Goal: Task Accomplishment & Management: Manage account settings

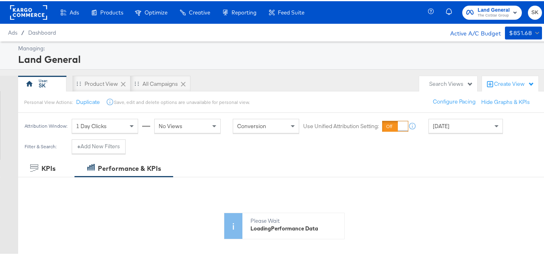
click at [33, 10] on rect at bounding box center [28, 11] width 37 height 15
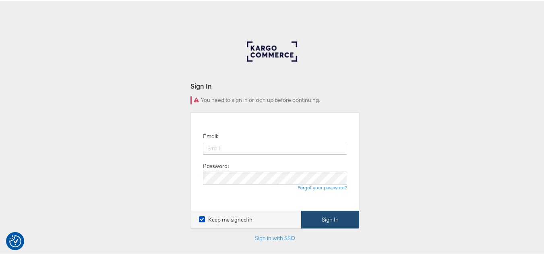
type input "shravan.kumar@kargo.com"
click at [323, 219] on button "Sign In" at bounding box center [330, 219] width 58 height 18
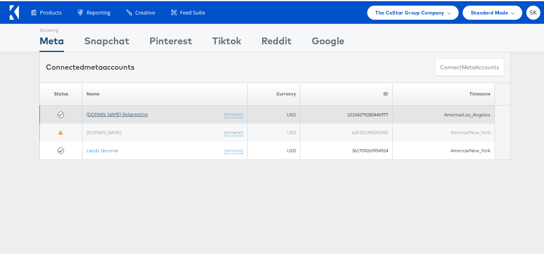
click at [132, 114] on link "[DOMAIN_NAME] Retargeting" at bounding box center [117, 113] width 61 height 6
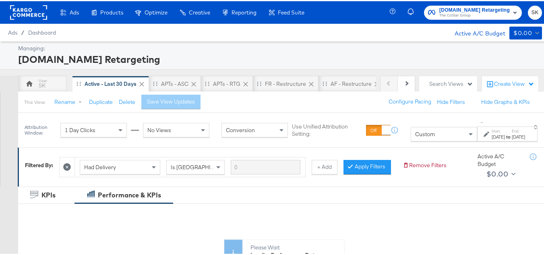
scroll to position [202, 0]
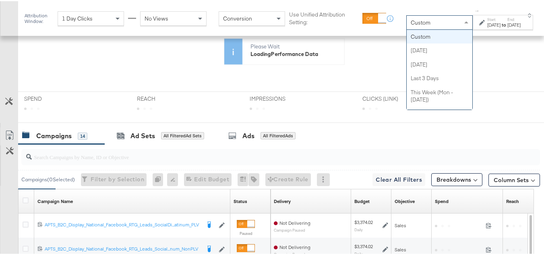
click at [415, 23] on div "Custom" at bounding box center [440, 22] width 66 height 14
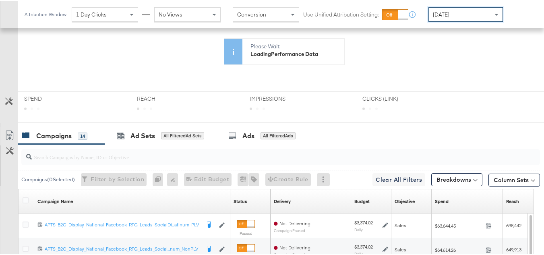
click at [480, 15] on div "[DATE]" at bounding box center [466, 13] width 74 height 14
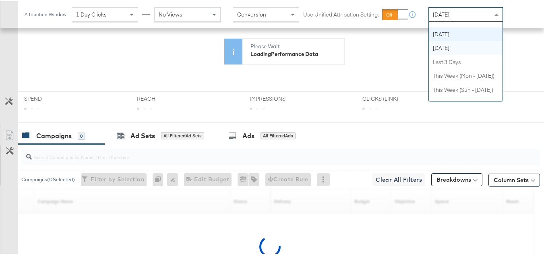
scroll to position [0, 0]
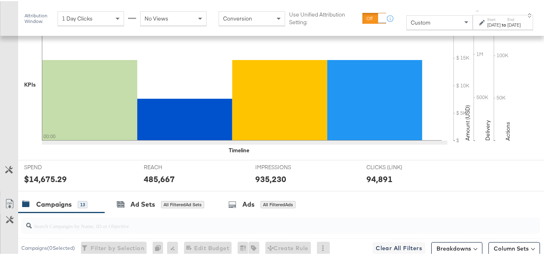
click at [497, 18] on div "Start: Sep 9th 2025 to End: Sep 9th 2025" at bounding box center [504, 22] width 33 height 12
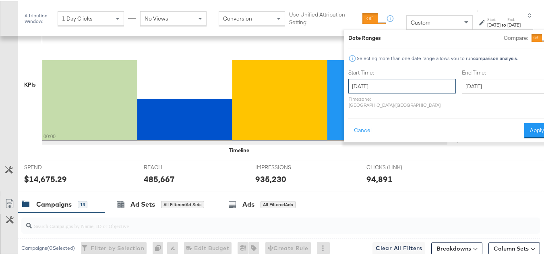
click at [387, 85] on input "[DATE]" at bounding box center [403, 85] width 108 height 15
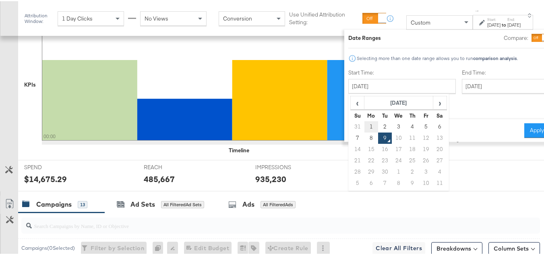
click at [365, 124] on td "1" at bounding box center [372, 125] width 14 height 11
type input "[DATE]"
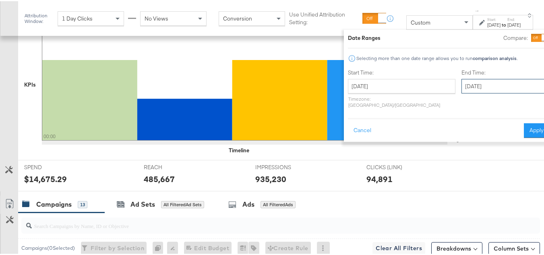
click at [462, 82] on input "[DATE]" at bounding box center [504, 85] width 85 height 15
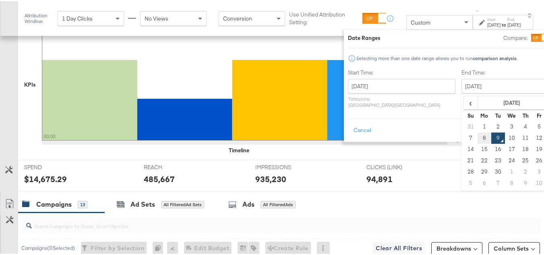
click at [478, 135] on td "8" at bounding box center [485, 136] width 14 height 11
type input "[DATE]"
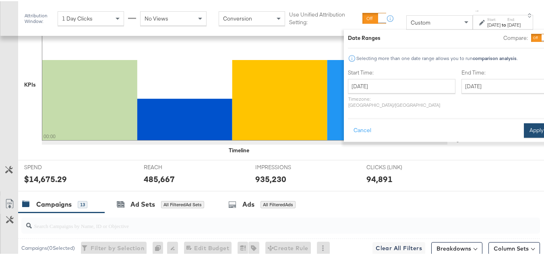
click at [524, 123] on button "Apply" at bounding box center [536, 129] width 25 height 15
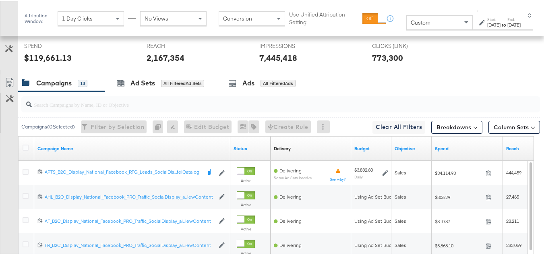
scroll to position [322, 0]
click at [97, 108] on input "search" at bounding box center [263, 101] width 463 height 16
paste input "APTS_B2C_Display_National_Facebook_RTG_Leads_SocialDisplay_Retargeting_Diamond_…"
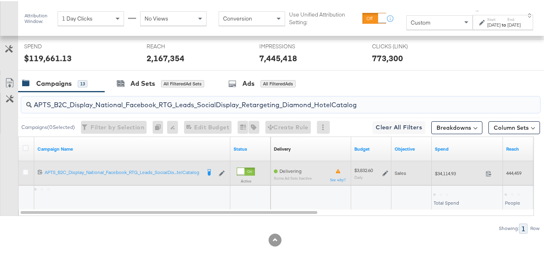
click at [441, 175] on span "$34,114.93" at bounding box center [459, 172] width 48 height 6
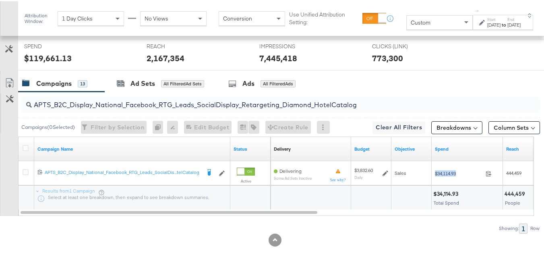
copy div "$34,114.93"
click at [109, 108] on input "APTS_B2C_Display_National_Facebook_RTG_Leads_SocialDisplay_Retargeting_Diamond_…" at bounding box center [263, 101] width 463 height 16
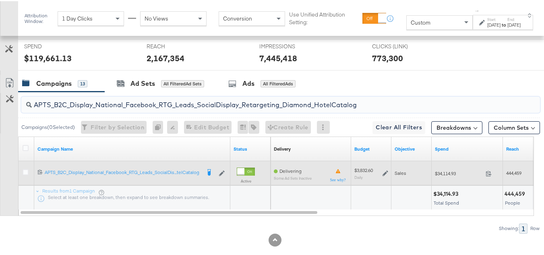
paste input "alwayson_Retargeting_DARE24_DiamondPlatinum"
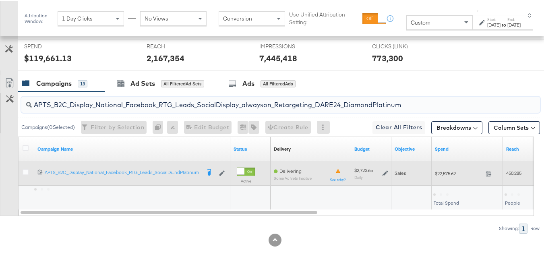
click at [454, 184] on div "$22,575.62 22575.62" at bounding box center [467, 172] width 71 height 24
copy div "$22,575.62"
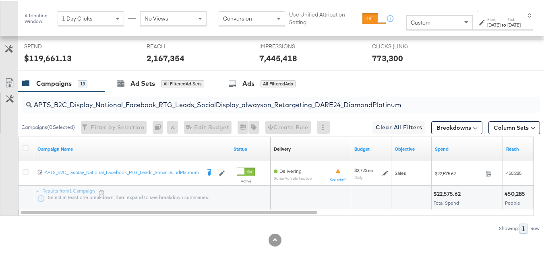
click at [100, 108] on input "APTS_B2C_Display_National_Facebook_RTG_Leads_SocialDisplay_alwayson_Retargeting…" at bounding box center [263, 101] width 463 height 16
paste input "FR_B2C_Display_National_Facebook_RTG_Leads_SocialDisplay_alwayson_Retargeting_FR"
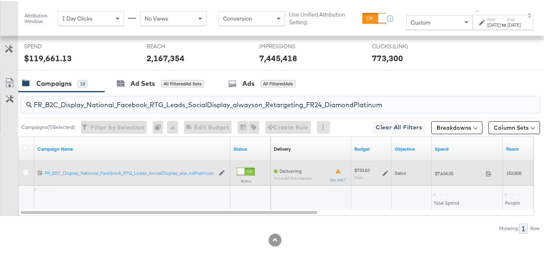
click at [442, 179] on div "$7,634.05 7634.05" at bounding box center [467, 172] width 71 height 12
copy div "$7,634.05"
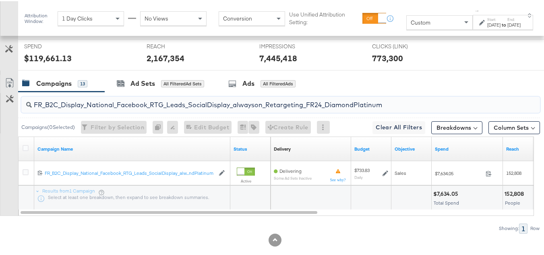
click at [123, 108] on input "FR_B2C_Display_National_Facebook_RTG_Leads_SocialDisplay_alwayson_Retargeting_F…" at bounding box center [263, 101] width 463 height 16
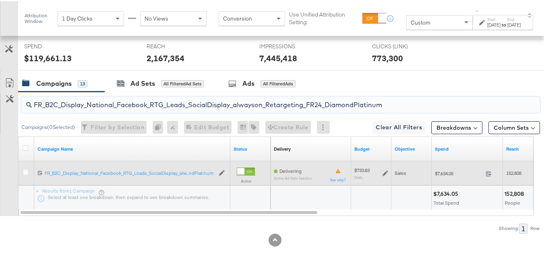
paste input "AF_B2C_Display_National_Facebook_RTG_Leads_SocialDisplay_alwayson_Retargeting_AF"
click at [451, 175] on span "$1,948.74" at bounding box center [459, 172] width 48 height 6
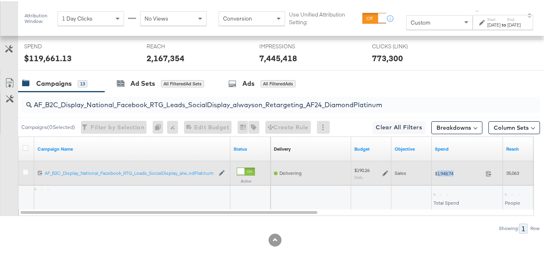
click at [451, 175] on span "$1,948.74" at bounding box center [459, 172] width 48 height 6
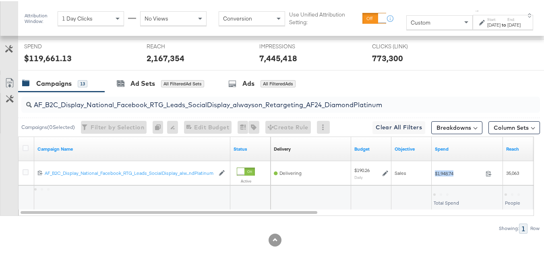
copy div "$1,948.74"
click at [110, 108] on input "AF_B2C_Display_National_Facebook_RTG_Leads_SocialDisplay_alwayson_Retargeting_A…" at bounding box center [263, 101] width 463 height 16
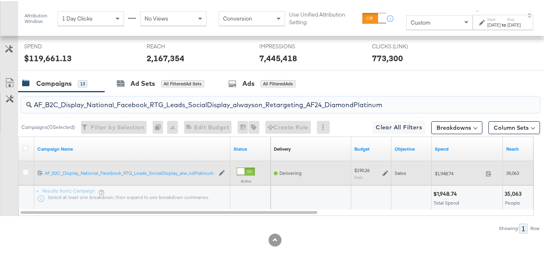
paste input "HL_B2C_Display_National_Facebook_RTG_Leads_SocialDisplay_alwayson_Retargeting_A…"
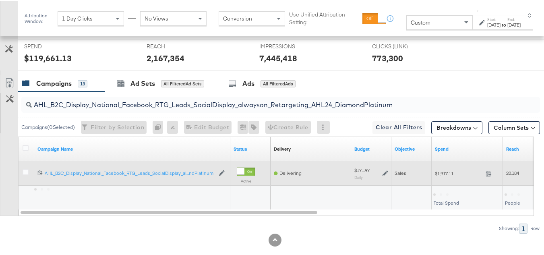
click at [436, 179] on div "$1,917.11 1917.11" at bounding box center [467, 172] width 71 height 12
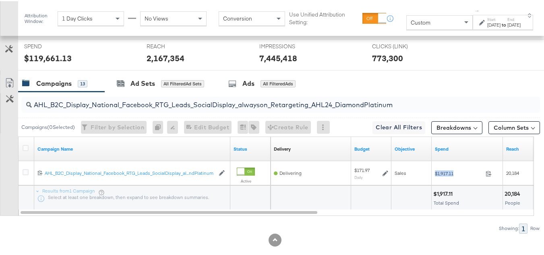
copy div "$1,917.11"
click at [134, 108] on input "AHL_B2C_Display_National_Facebook_RTG_Leads_SocialDisplay_alwayson_Retargeting_…" at bounding box center [263, 101] width 463 height 16
paste input "PTS_B2C_Display_National_Facebook_PRO_Traffic_SocialDisplay_alwayson_ASC_DARE24…"
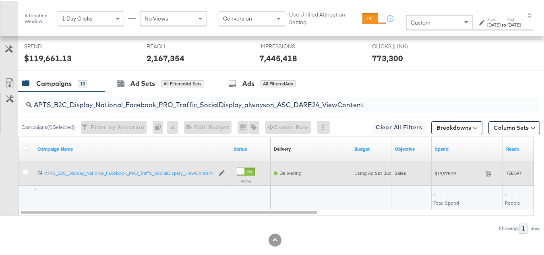
click at [446, 175] on span "$19,975.29" at bounding box center [459, 172] width 48 height 6
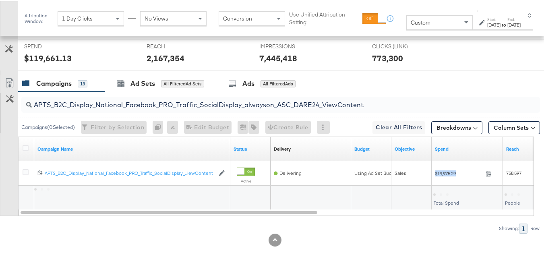
copy div "$19,975.29"
click at [115, 108] on input "APTS_B2C_Display_National_Facebook_PRO_Traffic_SocialDisplay_alwayson_ASC_DARE2…" at bounding box center [263, 101] width 463 height 16
paste input "Leads_SocialDisplay_alwayson_ASC_DARE24_Purchase"
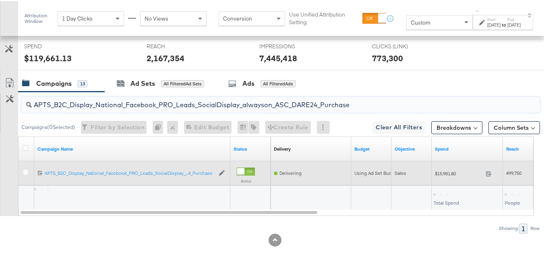
click at [442, 175] on span "$15,981.80" at bounding box center [459, 172] width 48 height 6
copy div "$15,981.80"
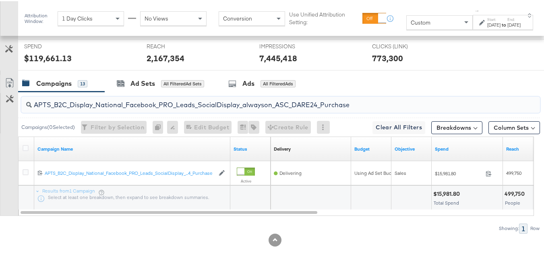
click at [104, 108] on input "APTS_B2C_Display_National_Facebook_PRO_Leads_SocialDisplay_alwayson_ASC_DARE24_…" at bounding box center [263, 101] width 463 height 16
paste input "F_B2C_Display_National_Facebook_PRO_Traffic_SocialDisplay_alwayson_ASC_AF24_Vie…"
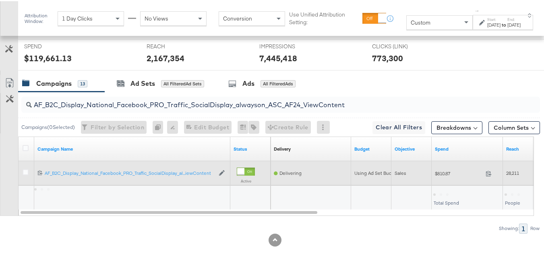
click at [438, 175] on span "$810.87" at bounding box center [459, 172] width 48 height 6
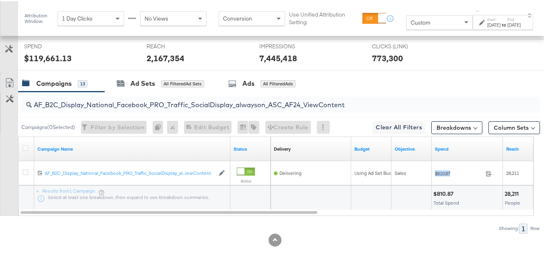
copy div "$810.87"
click at [106, 108] on input "AF_B2C_Display_National_Facebook_PRO_Traffic_SocialDisplay_alwayson_ASC_AF24_Vi…" at bounding box center [263, 101] width 463 height 16
paste input "FR_B2C_Display_National_Facebook_PRO_Traffic_SocialDisplay_alwayson_ASC_FR"
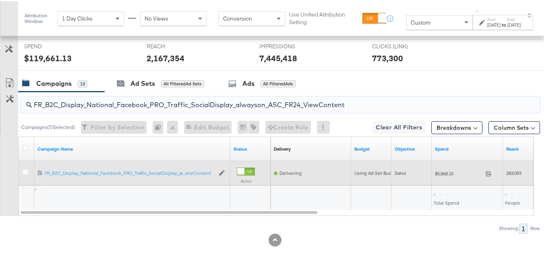
click at [431, 179] on div "Sales" at bounding box center [412, 172] width 40 height 13
click at [442, 179] on div "$5,868.10 5868.1" at bounding box center [467, 172] width 71 height 12
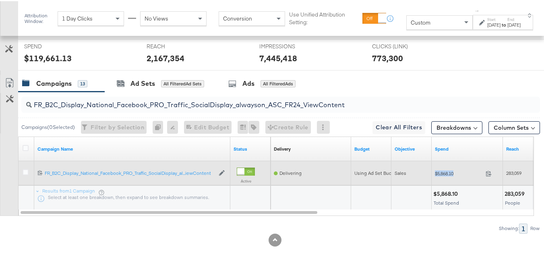
click at [442, 179] on div "$5,868.10 5868.1" at bounding box center [467, 172] width 71 height 12
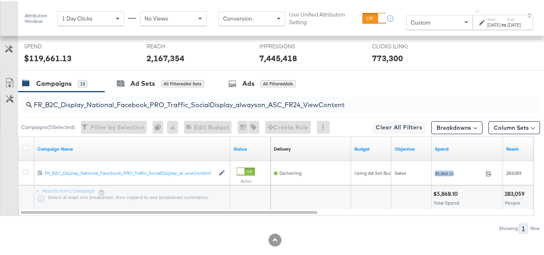
copy div "$5,868.10"
click at [114, 108] on input "FR_B2C_Display_National_Facebook_PRO_Traffic_SocialDisplay_alwayson_ASC_FR24_Vi…" at bounding box center [263, 101] width 463 height 16
paste input "AHL_B2C_Display_National_Facebook_PRO_Traffic_SocialDisplay_alwayson_ASC_AHL"
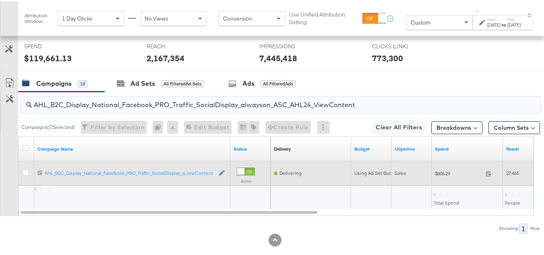
click at [436, 175] on span "$806.29" at bounding box center [459, 172] width 48 height 6
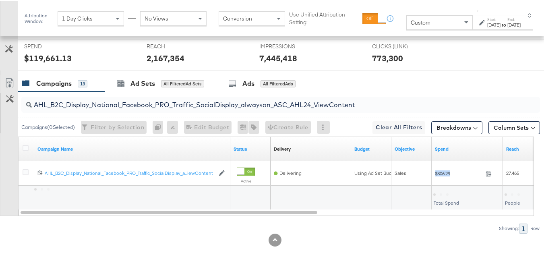
copy div "$806.29"
click at [117, 112] on div "AHL_B2C_Display_National_Facebook_PRO_Traffic_SocialDisplay_alwayson_ASC_AHL24_…" at bounding box center [280, 104] width 519 height 16
paste input "PTS_B2C_Display_National_Facebook_RTG_Leads_SocialDisplay_Retargeting_Diamond_H…"
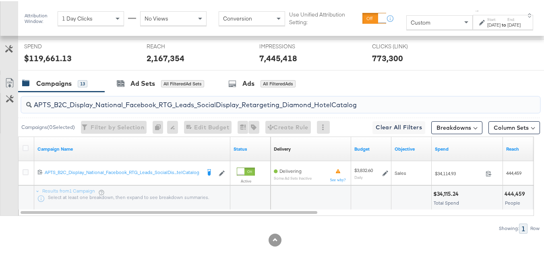
type input "APTS_B2C_Display_National_Facebook_RTG_Leads_SocialDisplay_Retargeting_Diamond_…"
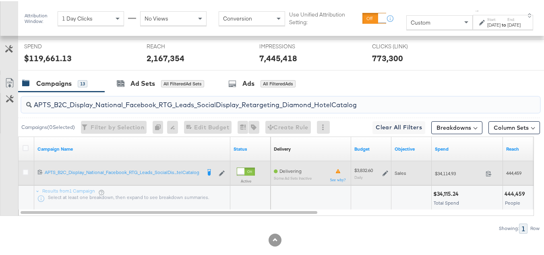
click at [380, 179] on div "$3,832.60 Daily" at bounding box center [372, 172] width 34 height 12
click at [386, 175] on icon at bounding box center [386, 172] width 6 height 6
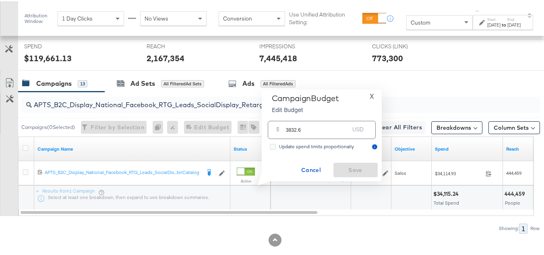
click at [336, 133] on input "3832.6" at bounding box center [318, 125] width 64 height 17
paste input "$3,713.77"
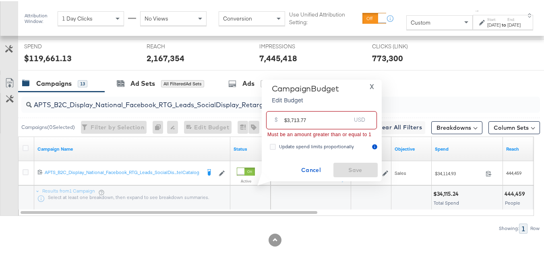
click at [286, 119] on input "$3,713.77" at bounding box center [318, 115] width 66 height 17
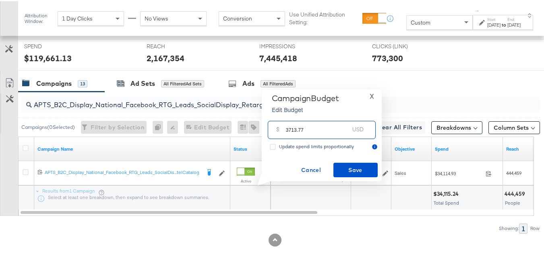
click at [321, 128] on input "3713.77" at bounding box center [318, 125] width 64 height 17
type input "3713.77"
click at [345, 163] on button "Save" at bounding box center [356, 169] width 44 height 15
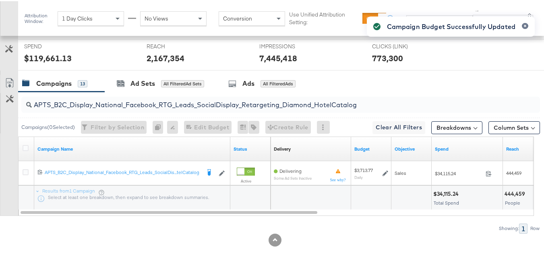
click at [71, 105] on input "APTS_B2C_Display_National_Facebook_RTG_Leads_SocialDisplay_Retargeting_Diamond_…" at bounding box center [263, 101] width 463 height 16
paste input "alwayson_Retargeting_DARE24_DiamondPlatinum"
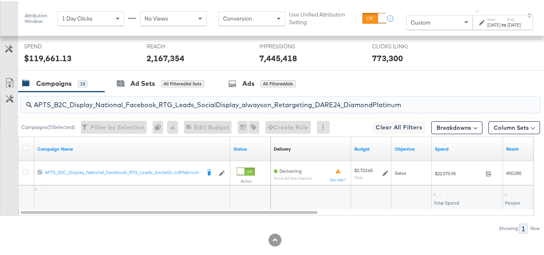
type input "APTS_B2C_Display_National_Facebook_RTG_Leads_SocialDisplay_alwayson_Retargeting…"
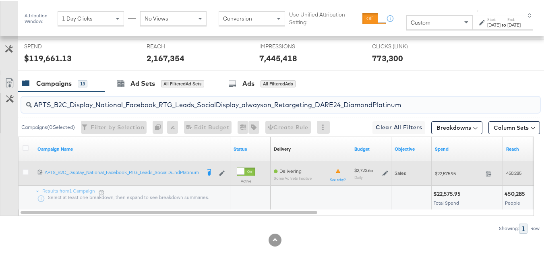
click at [383, 175] on icon at bounding box center [386, 172] width 6 height 6
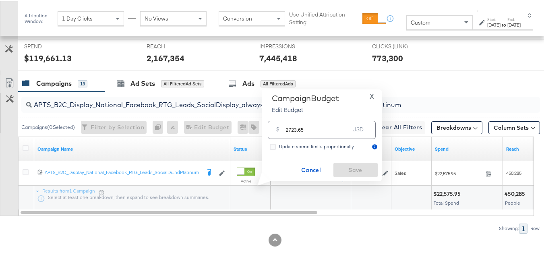
click at [336, 130] on input "2723.65" at bounding box center [318, 125] width 64 height 17
paste input "$2,722.49"
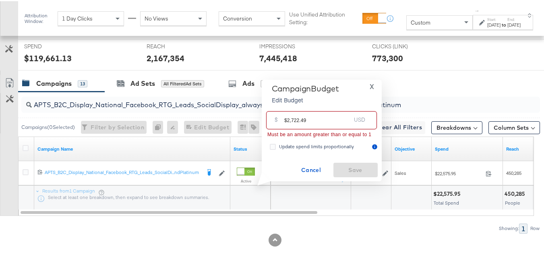
click at [286, 118] on input "$2,722.49" at bounding box center [318, 115] width 66 height 17
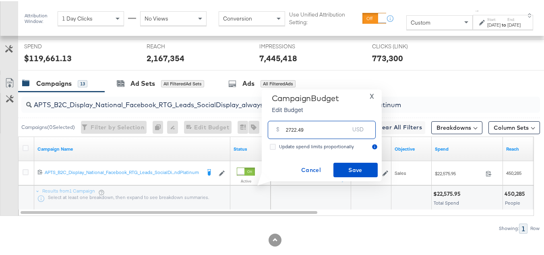
click at [316, 126] on input "2722.49" at bounding box center [318, 125] width 64 height 17
type input "2722.49"
click at [346, 164] on span "Save" at bounding box center [356, 169] width 38 height 10
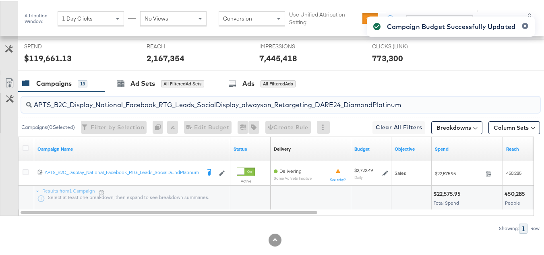
click at [155, 108] on input "APTS_B2C_Display_National_Facebook_RTG_Leads_SocialDisplay_alwayson_Retargeting…" at bounding box center [263, 101] width 463 height 16
paste input "FR_B2C_Display_National_Facebook_RTG_Leads_SocialDisplay_alwayson_Retargeting_FR"
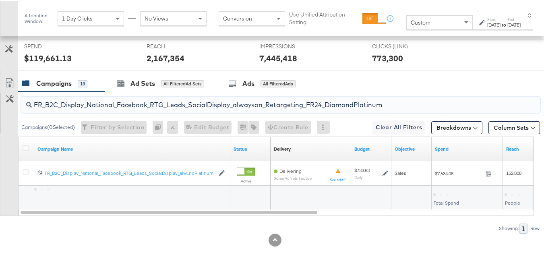
type input "FR_B2C_Display_National_Facebook_RTG_Leads_SocialDisplay_alwayson_Retargeting_F…"
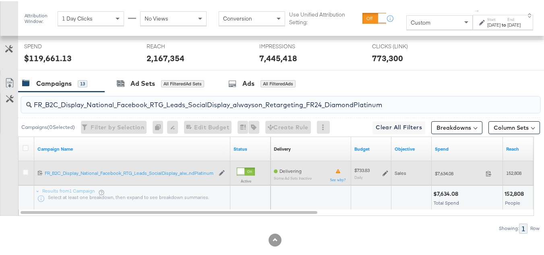
click at [383, 175] on icon at bounding box center [386, 172] width 6 height 6
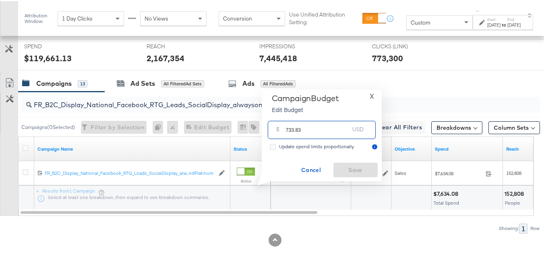
click at [331, 123] on input "733.83" at bounding box center [318, 125] width 64 height 17
paste input "$587.06"
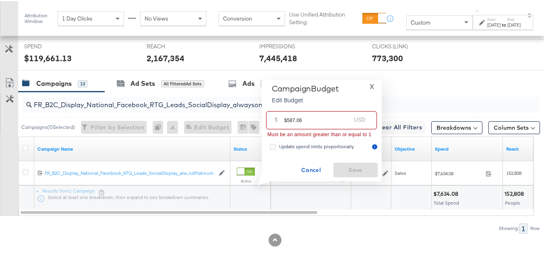
click at [287, 118] on input "$587.06" at bounding box center [318, 115] width 66 height 17
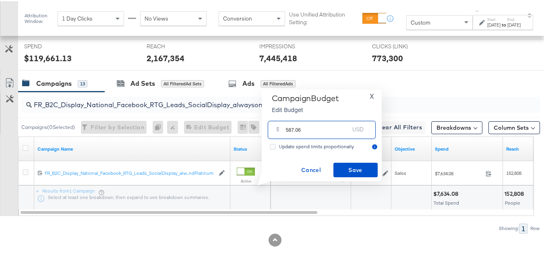
click at [313, 129] on input "587.06" at bounding box center [318, 125] width 64 height 17
type input "587.06"
click at [343, 165] on span "Save" at bounding box center [356, 169] width 38 height 10
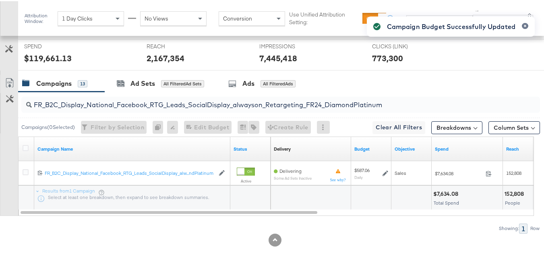
click at [135, 108] on input "FR_B2C_Display_National_Facebook_RTG_Leads_SocialDisplay_alwayson_Retargeting_F…" at bounding box center [263, 101] width 463 height 16
paste input "AF_B2C_Display_National_Facebook_RTG_Leads_SocialDisplay_alwayson_Retargeting_AF"
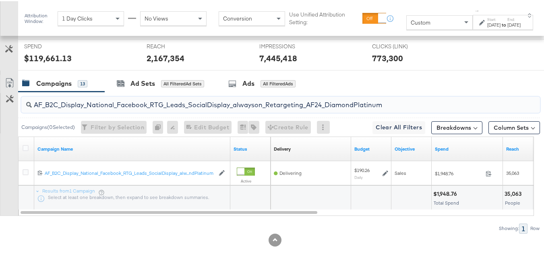
type input "AF_B2C_Display_National_Facebook_RTG_Leads_SocialDisplay_alwayson_Retargeting_A…"
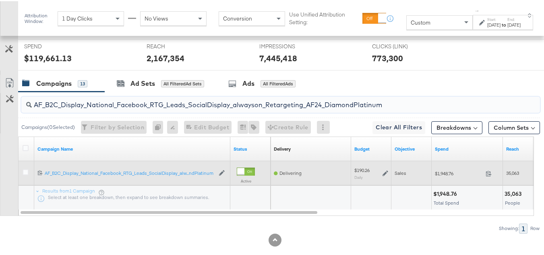
click at [384, 175] on icon at bounding box center [386, 172] width 6 height 6
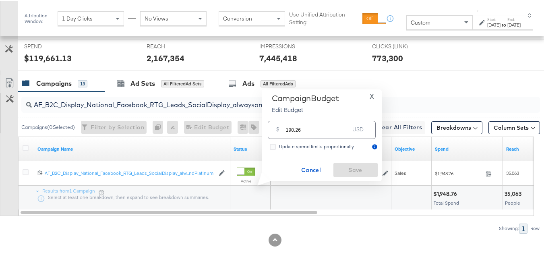
click at [316, 127] on input "190.26" at bounding box center [318, 125] width 64 height 17
paste input "$221.37"
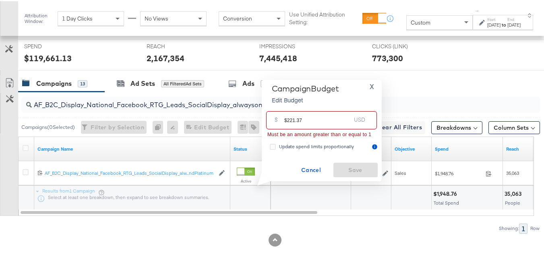
click at [287, 116] on input "$221.37" at bounding box center [318, 115] width 66 height 17
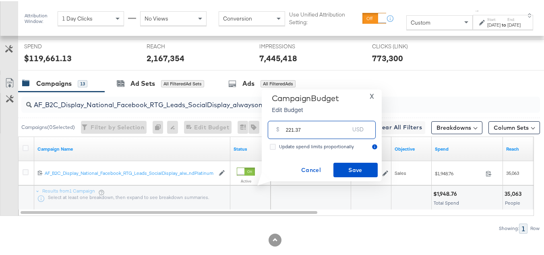
click at [326, 132] on input "221.37" at bounding box center [318, 125] width 64 height 17
type input "221.37"
click at [343, 167] on span "Save" at bounding box center [356, 169] width 38 height 10
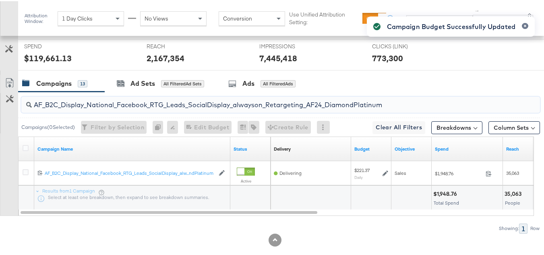
click at [133, 108] on input "AF_B2C_Display_National_Facebook_RTG_Leads_SocialDisplay_alwayson_Retargeting_A…" at bounding box center [263, 101] width 463 height 16
paste input "HL_B2C_Display_National_Facebook_RTG_Leads_SocialDisplay_alwayson_Retargeting_A…"
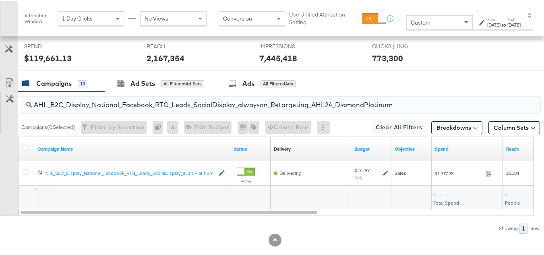
type input "AHL_B2C_Display_National_Facebook_RTG_Leads_SocialDisplay_alwayson_Retargeting_…"
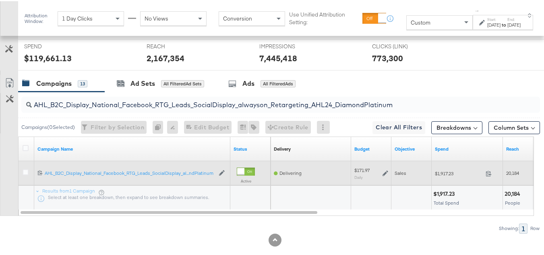
click at [387, 175] on icon at bounding box center [386, 172] width 6 height 6
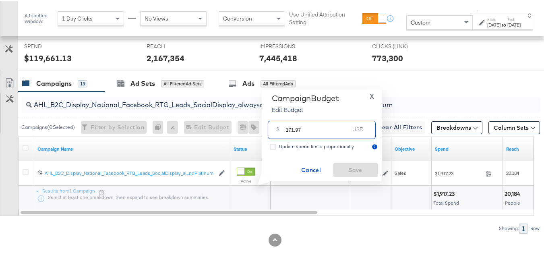
click at [344, 132] on input "171.97" at bounding box center [318, 125] width 64 height 17
paste input "$206.36"
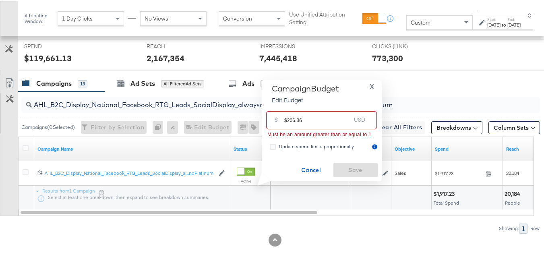
click at [287, 118] on input "$206.36" at bounding box center [318, 115] width 66 height 17
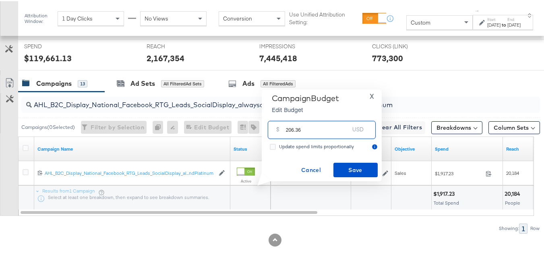
click at [322, 128] on input "206.36" at bounding box center [318, 125] width 64 height 17
type input "206.36"
click at [355, 166] on span "Save" at bounding box center [356, 169] width 38 height 10
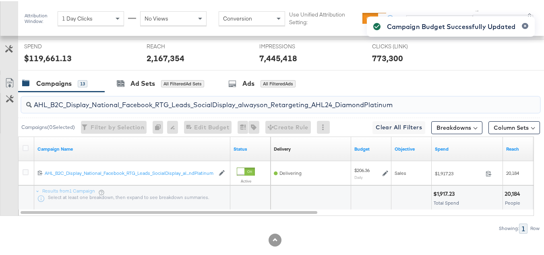
click at [120, 108] on input "AHL_B2C_Display_National_Facebook_RTG_Leads_SocialDisplay_alwayson_Retargeting_…" at bounding box center [263, 101] width 463 height 16
paste input "PTS_B2C_Display_National_Facebook_PRO_Traffic_SocialDisplay_alwayson_ASC_DARE24…"
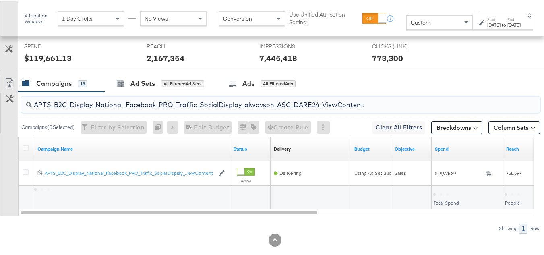
type input "APTS_B2C_Display_National_Facebook_PRO_Traffic_SocialDisplay_alwayson_ASC_DARE2…"
click at [25, 150] on icon at bounding box center [26, 147] width 6 height 6
click at [0, 0] on input "checkbox" at bounding box center [0, 0] width 0 height 0
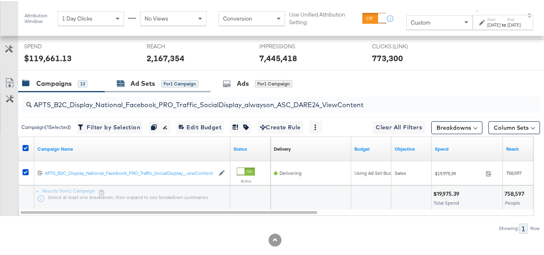
click at [166, 87] on div "Ad Sets for 1 Campaign" at bounding box center [158, 82] width 82 height 9
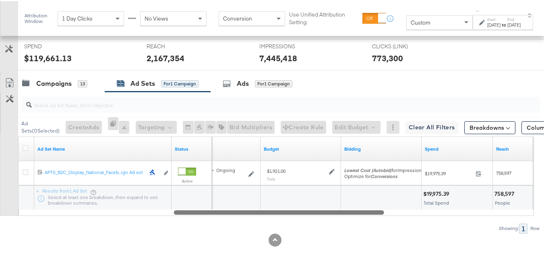
drag, startPoint x: 181, startPoint y: 221, endPoint x: 351, endPoint y: 221, distance: 169.7
click at [337, 232] on div "Ad Sets ( 0 Selected) Create Ads At least one ad set must be selected 0 Rename …" at bounding box center [270, 161] width 540 height 141
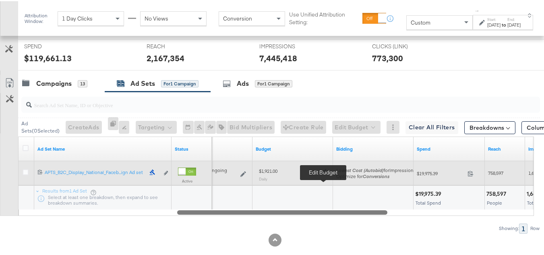
click at [321, 173] on icon at bounding box center [324, 171] width 6 height 6
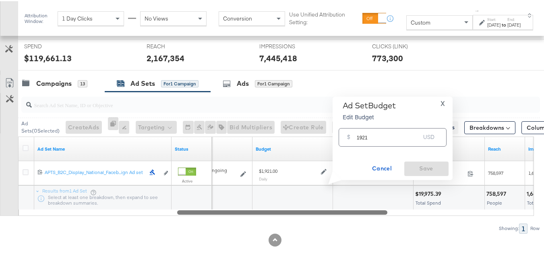
click at [382, 139] on input "1921" at bounding box center [389, 132] width 64 height 17
paste input "$2,305.20"
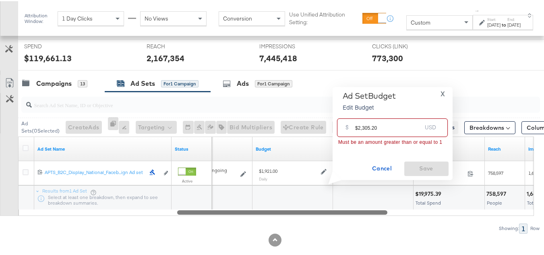
click at [358, 128] on input "$2,305.20" at bounding box center [388, 122] width 66 height 17
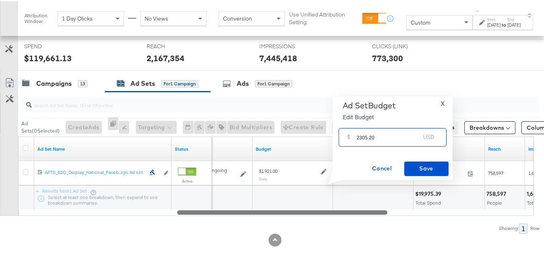
click at [405, 136] on input "2305.20" at bounding box center [389, 132] width 64 height 17
type input "2305.20"
click at [428, 172] on button "Save" at bounding box center [427, 167] width 44 height 15
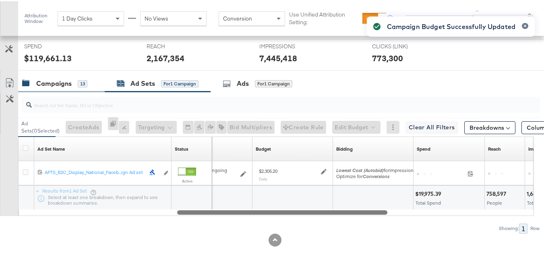
click at [50, 91] on div "Campaigns 13" at bounding box center [61, 82] width 87 height 17
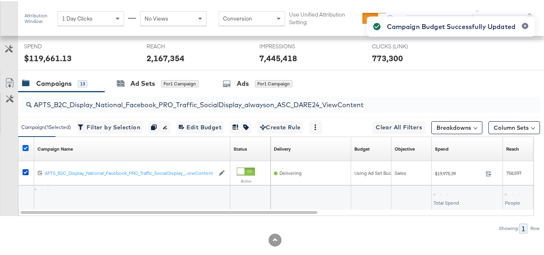
click at [27, 150] on icon at bounding box center [26, 147] width 6 height 6
click at [0, 0] on input "checkbox" at bounding box center [0, 0] width 0 height 0
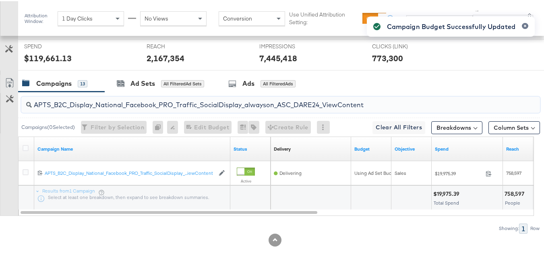
click at [100, 108] on input "APTS_B2C_Display_National_Facebook_PRO_Traffic_SocialDisplay_alwayson_ASC_DARE2…" at bounding box center [263, 101] width 463 height 16
paste input "Leads_SocialDisplay_alwayson_ASC_DARE24_Purchase"
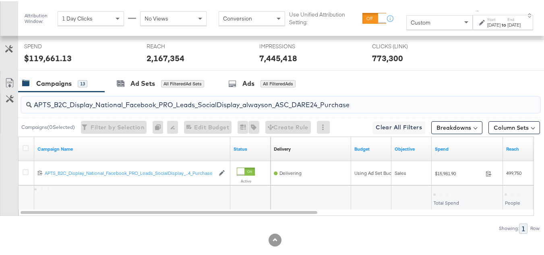
type input "APTS_B2C_Display_National_Facebook_PRO_Leads_SocialDisplay_alwayson_ASC_DARE24_…"
click at [27, 150] on icon at bounding box center [26, 147] width 6 height 6
click at [0, 0] on input "checkbox" at bounding box center [0, 0] width 0 height 0
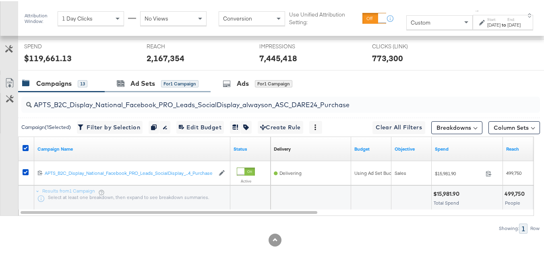
click at [164, 91] on div "Ad Sets for 1 Campaign" at bounding box center [158, 82] width 106 height 17
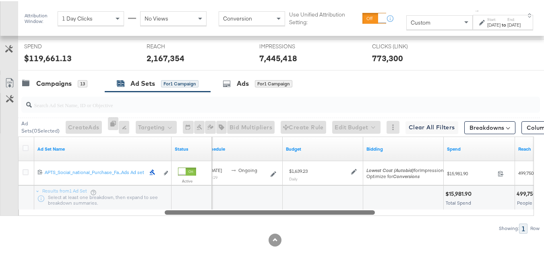
drag, startPoint x: 139, startPoint y: 221, endPoint x: 285, endPoint y: 227, distance: 145.6
click at [283, 227] on div "Ad Sets ( 0 Selected) Create Ads At least one ad set must be selected 0 Rename …" at bounding box center [270, 161] width 540 height 141
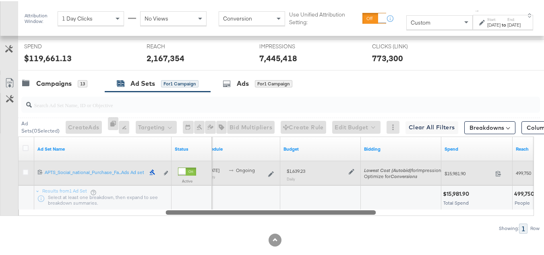
click at [353, 173] on icon at bounding box center [352, 171] width 6 height 6
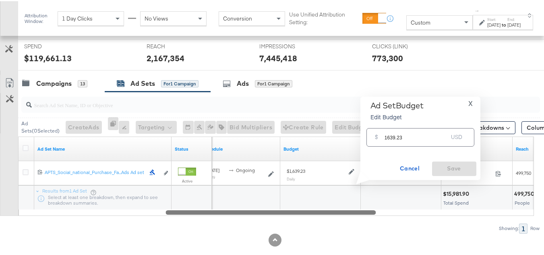
click at [401, 129] on input "1639.23" at bounding box center [417, 132] width 64 height 17
paste input "$1,877.51"
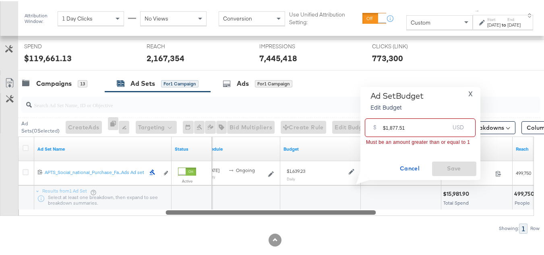
click at [386, 125] on input "$1,877.51" at bounding box center [416, 122] width 66 height 17
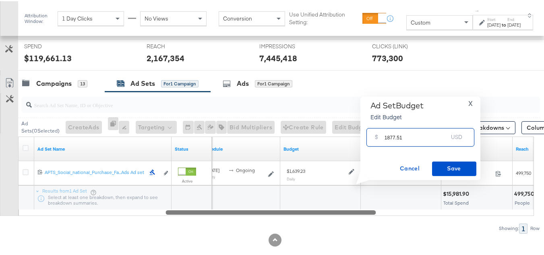
click at [419, 134] on input "1877.51" at bounding box center [417, 132] width 64 height 17
type input "1877.51"
click at [449, 174] on button "Save" at bounding box center [454, 167] width 44 height 15
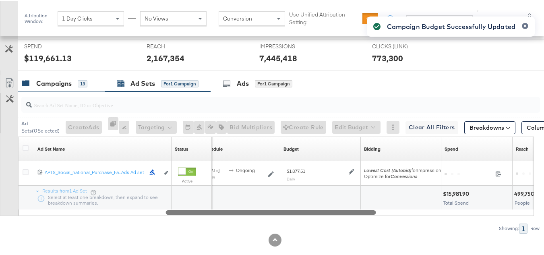
click at [41, 87] on div "Campaigns" at bounding box center [53, 82] width 35 height 9
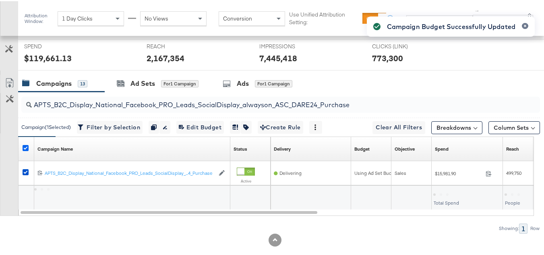
click at [25, 150] on icon at bounding box center [26, 147] width 6 height 6
click at [0, 0] on input "checkbox" at bounding box center [0, 0] width 0 height 0
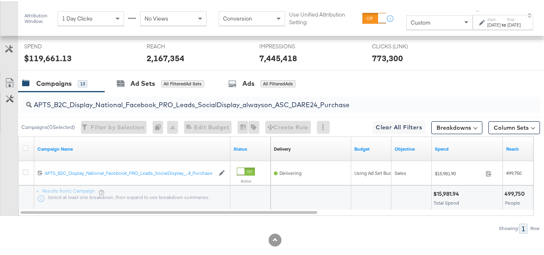
click at [123, 108] on input "APTS_B2C_Display_National_Facebook_PRO_Leads_SocialDisplay_alwayson_ASC_DARE24_…" at bounding box center [263, 101] width 463 height 16
paste input "F_B2C_Display_National_Facebook_PRO_Traffic_SocialDisplay_alwayson_ASC_AF24_Vie…"
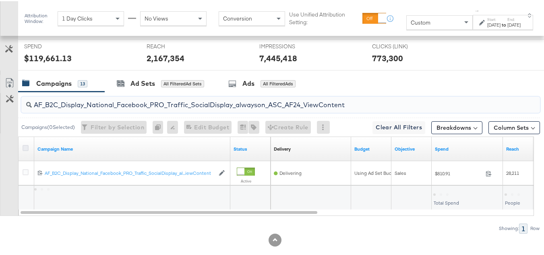
type input "AF_B2C_Display_National_Facebook_PRO_Traffic_SocialDisplay_alwayson_ASC_AF24_Vi…"
click at [24, 150] on icon at bounding box center [26, 147] width 6 height 6
click at [0, 0] on input "checkbox" at bounding box center [0, 0] width 0 height 0
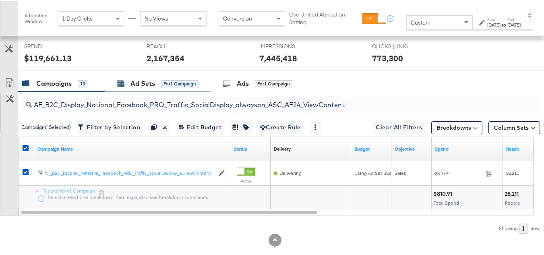
click at [162, 86] on div "for 1 Campaign" at bounding box center [179, 82] width 37 height 7
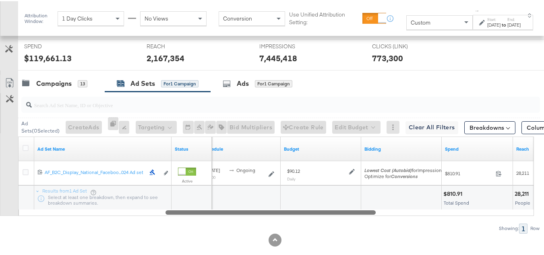
drag, startPoint x: 223, startPoint y: 223, endPoint x: 372, endPoint y: 237, distance: 149.7
click at [372, 232] on div "Ad Sets ( 0 Selected) Create Ads At least one ad set must be selected 0 Rename …" at bounding box center [270, 161] width 540 height 141
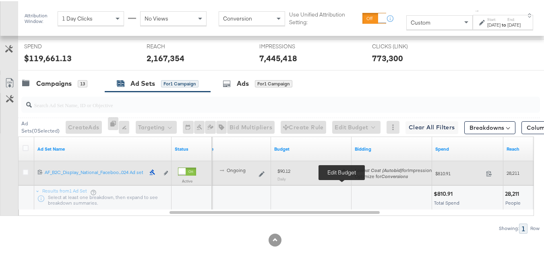
click at [341, 174] on icon at bounding box center [343, 171] width 6 height 6
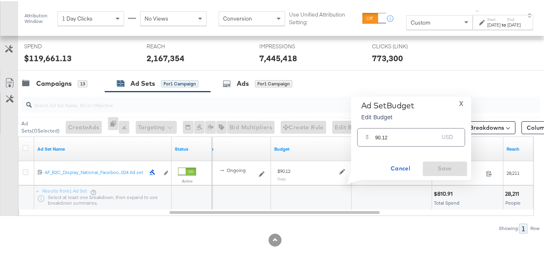
click at [393, 137] on input "90.12" at bounding box center [408, 132] width 64 height 17
paste input "$108.14"
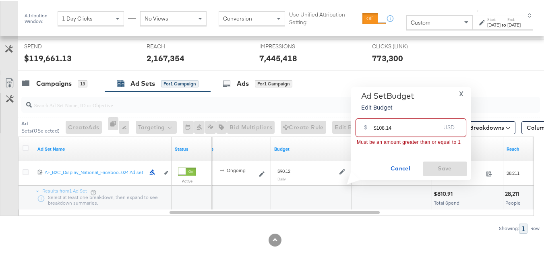
click at [374, 125] on input "$108.14" at bounding box center [407, 122] width 66 height 17
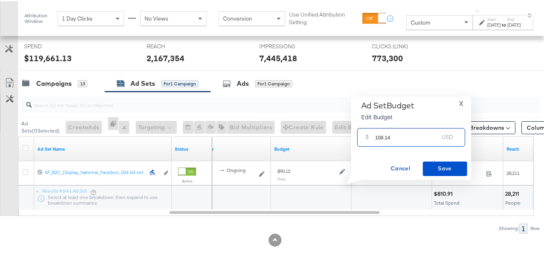
click at [404, 132] on input "108.14" at bounding box center [408, 132] width 64 height 17
type input "108.14"
click at [435, 169] on span "Save" at bounding box center [445, 167] width 38 height 10
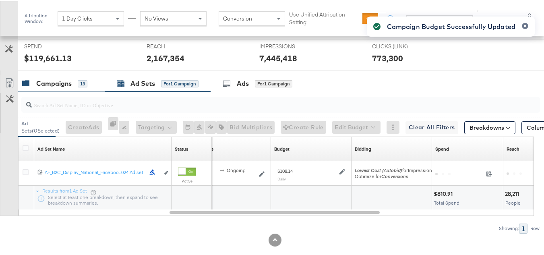
click at [45, 87] on div "Campaigns" at bounding box center [53, 82] width 35 height 9
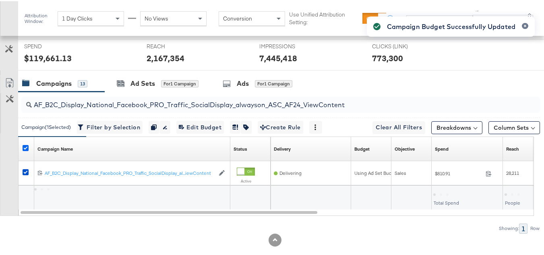
click at [27, 150] on icon at bounding box center [26, 147] width 6 height 6
click at [0, 0] on input "checkbox" at bounding box center [0, 0] width 0 height 0
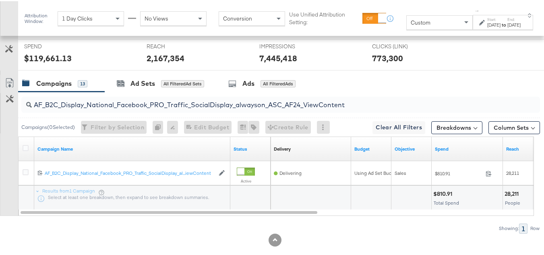
click at [110, 108] on input "AF_B2C_Display_National_Facebook_PRO_Traffic_SocialDisplay_alwayson_ASC_AF24_Vi…" at bounding box center [263, 101] width 463 height 16
paste input "FR_B2C_Display_National_Facebook_PRO_Traffic_SocialDisplay_alwayson_ASC_FR"
type input "FR_B2C_Display_National_Facebook_PRO_Traffic_SocialDisplay_alwayson_ASC_FR24_Vi…"
click at [25, 150] on icon at bounding box center [26, 147] width 6 height 6
click at [0, 0] on input "checkbox" at bounding box center [0, 0] width 0 height 0
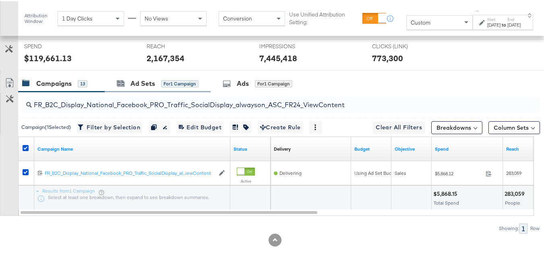
click at [127, 91] on div "Ad Sets for 1 Campaign" at bounding box center [158, 82] width 106 height 17
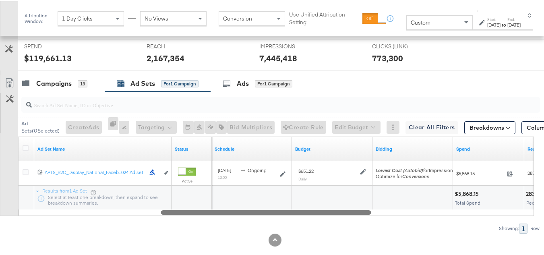
drag, startPoint x: 204, startPoint y: 225, endPoint x: 344, endPoint y: 228, distance: 140.7
click at [344, 228] on div "Ad Sets ( 0 Selected) Create Ads At least one ad set must be selected 0 Rename …" at bounding box center [270, 161] width 540 height 141
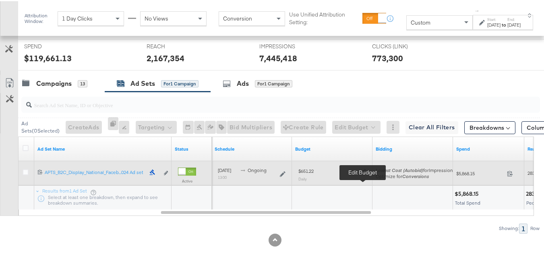
click at [361, 173] on icon at bounding box center [364, 171] width 6 height 6
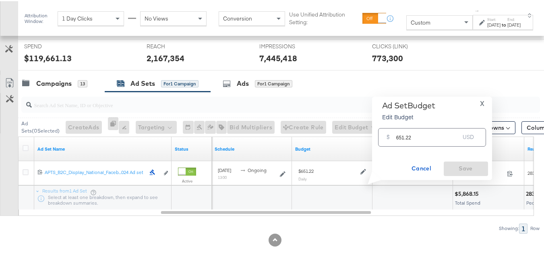
click at [431, 140] on input "651.22" at bounding box center [429, 132] width 64 height 17
paste input "$781.46"
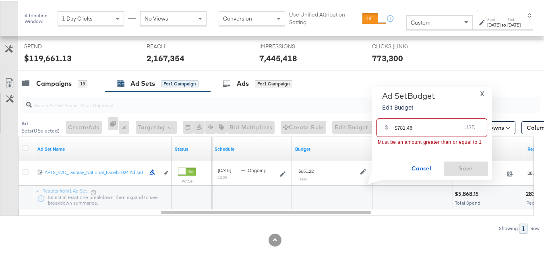
click at [397, 125] on input "$781.46" at bounding box center [428, 122] width 66 height 17
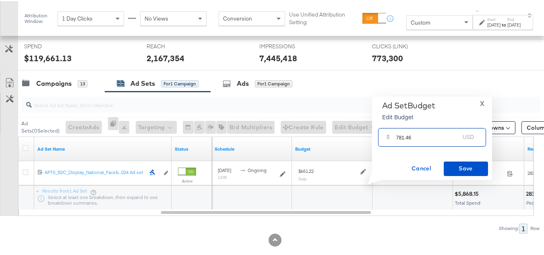
click at [430, 131] on input "781.46" at bounding box center [429, 132] width 64 height 17
type input "781.46"
click at [450, 163] on span "Save" at bounding box center [466, 167] width 38 height 10
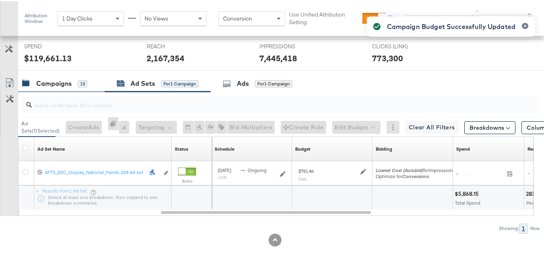
click at [48, 87] on div "Campaigns" at bounding box center [53, 82] width 35 height 9
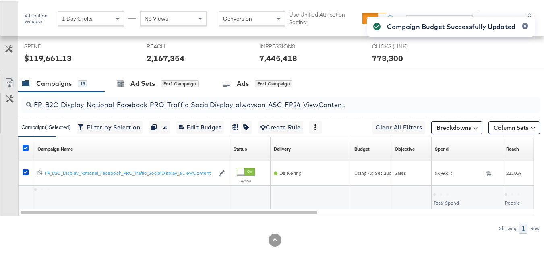
click at [23, 150] on icon at bounding box center [26, 147] width 6 height 6
click at [0, 0] on input "checkbox" at bounding box center [0, 0] width 0 height 0
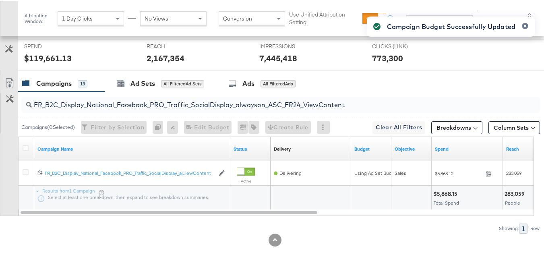
click at [107, 106] on input "FR_B2C_Display_National_Facebook_PRO_Traffic_SocialDisplay_alwayson_ASC_FR24_Vi…" at bounding box center [263, 101] width 463 height 16
paste input "AHL_B2C_Display_National_Facebook_PRO_Traffic_SocialDisplay_alwayson_ASC_AHL"
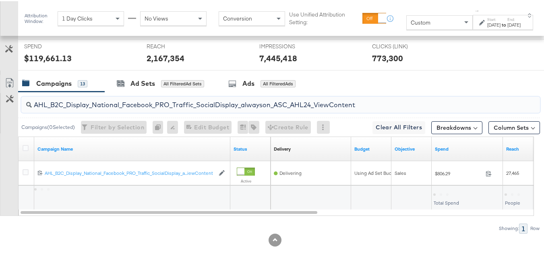
type input "AHL_B2C_Display_National_Facebook_PRO_Traffic_SocialDisplay_alwayson_ASC_AHL24_…"
click at [25, 150] on icon at bounding box center [26, 147] width 6 height 6
click at [0, 0] on input "checkbox" at bounding box center [0, 0] width 0 height 0
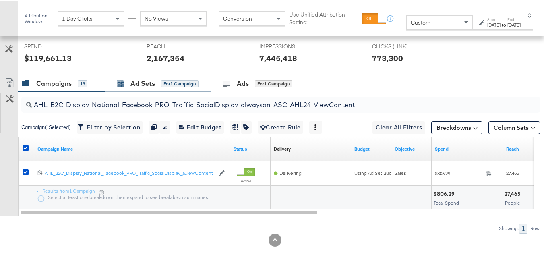
click at [144, 87] on div "Ad Sets" at bounding box center [143, 82] width 25 height 9
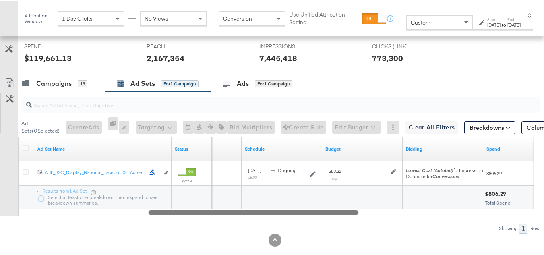
drag, startPoint x: 184, startPoint y: 223, endPoint x: 326, endPoint y: 226, distance: 141.9
click at [315, 229] on div "Ad Sets ( 0 Selected) Create Ads At least one ad set must be selected 0 Rename …" at bounding box center [270, 161] width 540 height 141
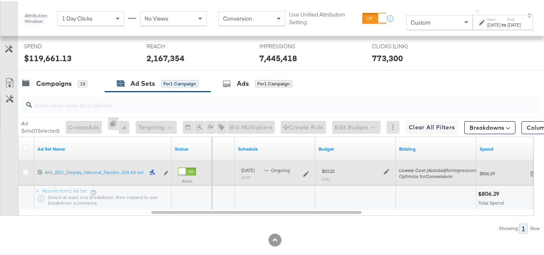
click at [390, 183] on div "$83.22 Daily" at bounding box center [356, 173] width 74 height 20
click at [388, 173] on icon at bounding box center [387, 171] width 6 height 6
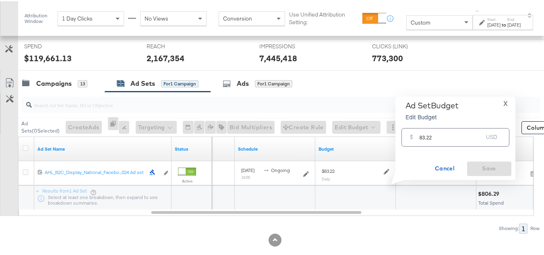
click at [432, 136] on input "83.22" at bounding box center [452, 132] width 64 height 17
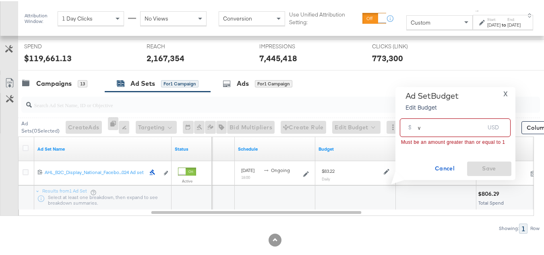
click at [437, 123] on input "v" at bounding box center [451, 122] width 66 height 17
paste input "$99.86"
click at [419, 124] on input "$99.86" at bounding box center [451, 122] width 66 height 17
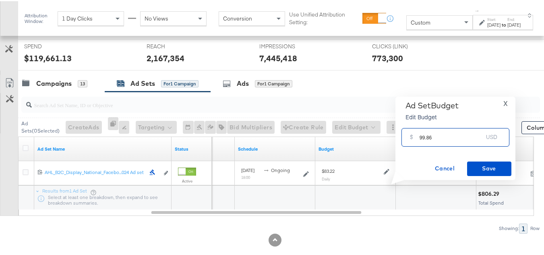
click at [444, 132] on input "99.86" at bounding box center [452, 132] width 64 height 17
type input "99.86"
click at [482, 171] on span "Save" at bounding box center [490, 167] width 38 height 10
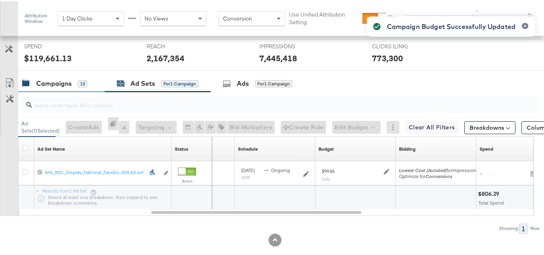
click at [56, 87] on div "Campaigns" at bounding box center [53, 82] width 35 height 9
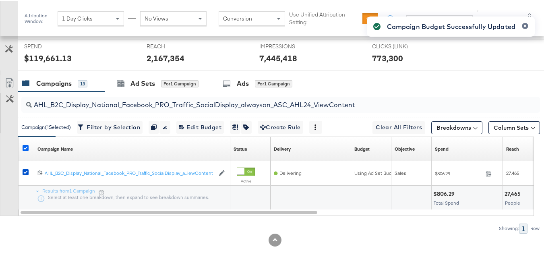
click at [28, 150] on icon at bounding box center [26, 147] width 6 height 6
click at [0, 0] on input "checkbox" at bounding box center [0, 0] width 0 height 0
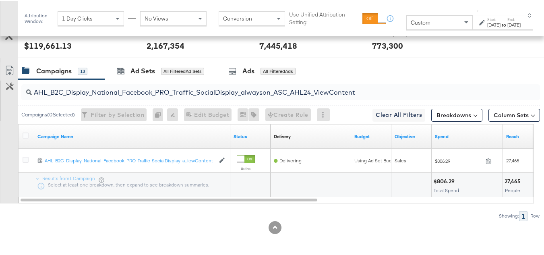
scroll to position [0, 0]
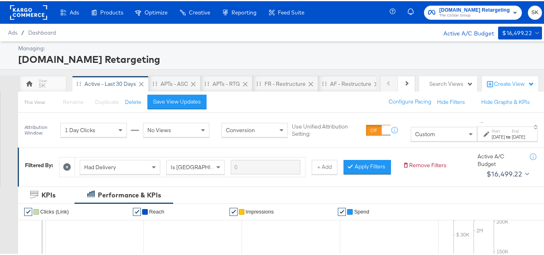
click at [449, 15] on span "The CoStar Group" at bounding box center [475, 14] width 71 height 6
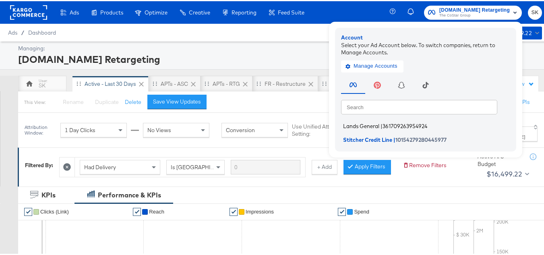
click at [356, 127] on span "Lands General" at bounding box center [361, 125] width 36 height 6
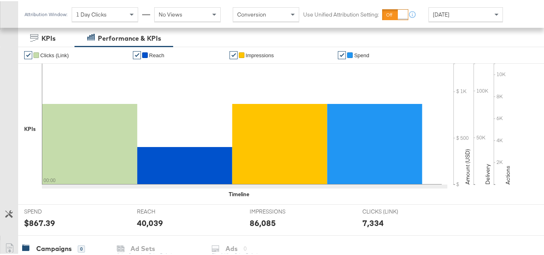
scroll to position [161, 0]
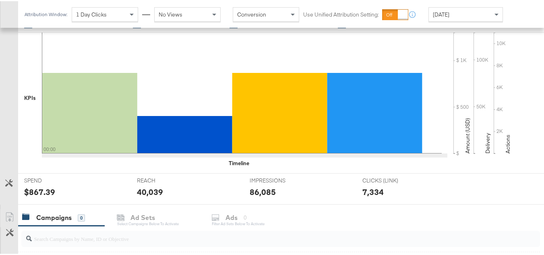
click at [450, 17] on span "[DATE]" at bounding box center [441, 13] width 17 height 7
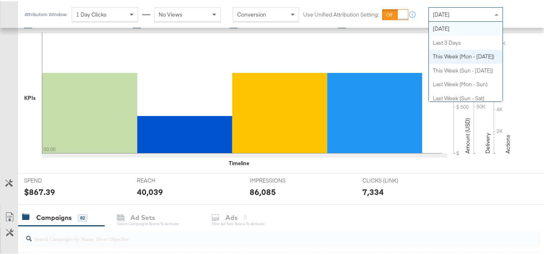
scroll to position [0, 0]
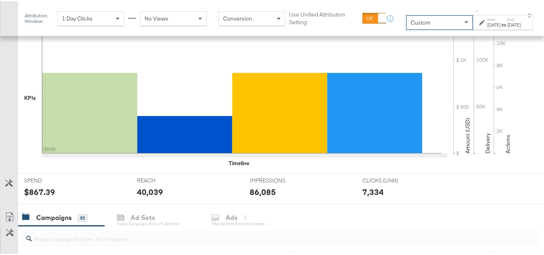
click at [488, 26] on div "[DATE]" at bounding box center [494, 24] width 13 height 6
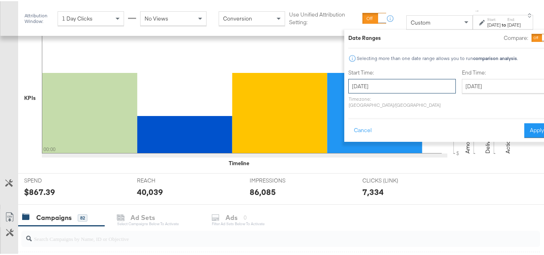
click at [398, 85] on input "[DATE]" at bounding box center [403, 85] width 108 height 15
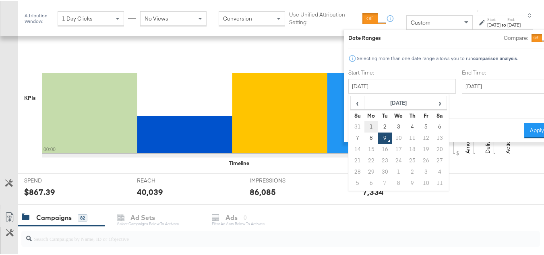
click at [365, 123] on td "1" at bounding box center [372, 125] width 14 height 11
type input "[DATE]"
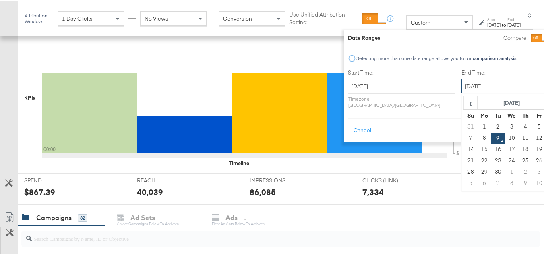
click at [485, 87] on input "[DATE]" at bounding box center [504, 85] width 85 height 15
click at [478, 135] on td "8" at bounding box center [485, 136] width 14 height 11
type input "[DATE]"
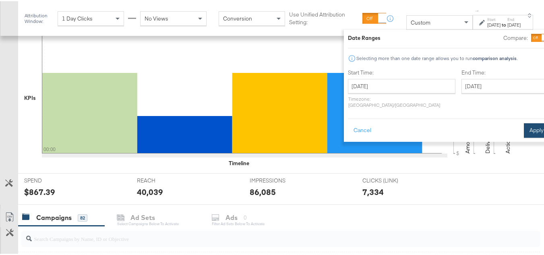
click at [524, 123] on button "Apply" at bounding box center [536, 129] width 25 height 15
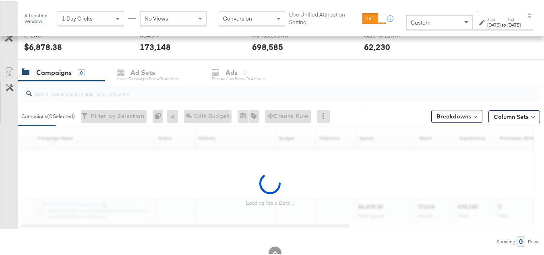
scroll to position [300, 0]
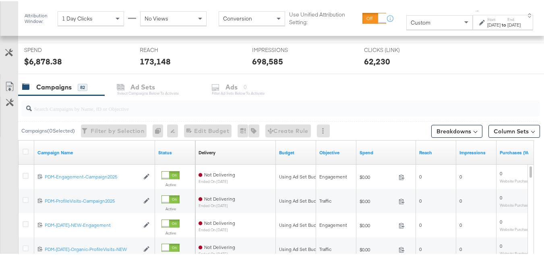
click at [74, 108] on input "search" at bounding box center [263, 104] width 463 height 16
paste input "B2C_LAND_KC_RT_Sig_24"
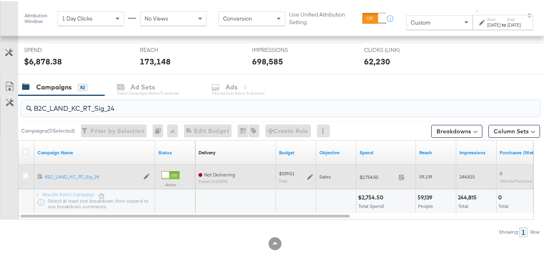
click at [369, 170] on div "$2,754.50 2754.5" at bounding box center [387, 176] width 60 height 12
copy div "$2,754.50"
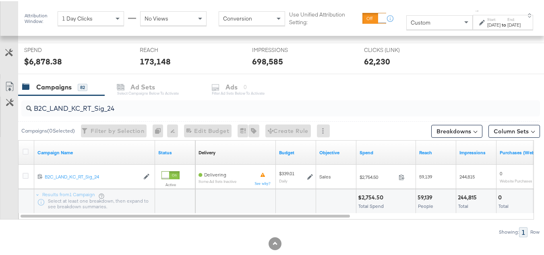
click at [134, 108] on input "B2C_LAND_KC_RT_Sig_24" at bounding box center [263, 104] width 463 height 16
paste input "B_Ecommerce_KC_Retargeting_LW&LOA_Traffic"
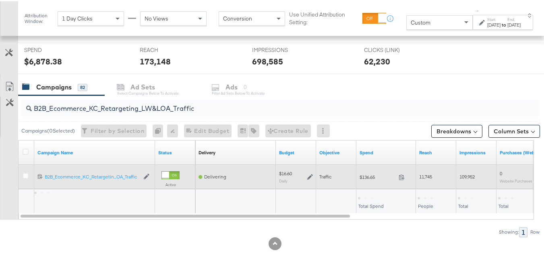
click at [378, 175] on span "$136.65" at bounding box center [378, 176] width 36 height 6
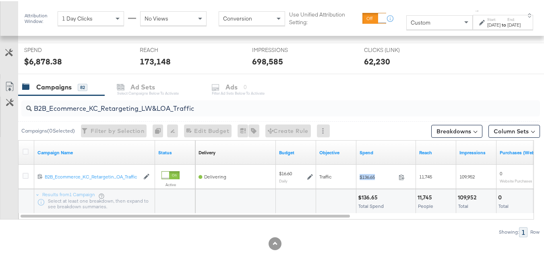
copy div "$136.65"
click at [145, 104] on input "B2B_Ecommerce_KC_Retargeting_LW&LOA_Traffic" at bounding box center [263, 104] width 463 height 16
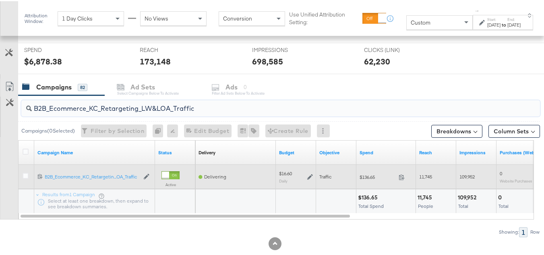
paste input "KC_Retargeting_Prospects & Clients_Conversions"
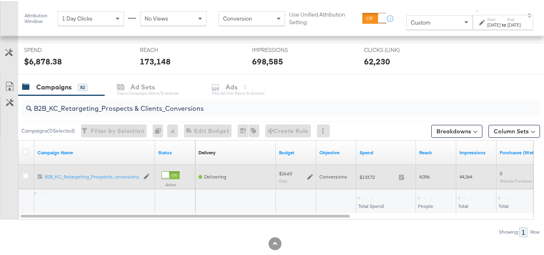
click at [372, 175] on span "$133.72" at bounding box center [378, 176] width 36 height 6
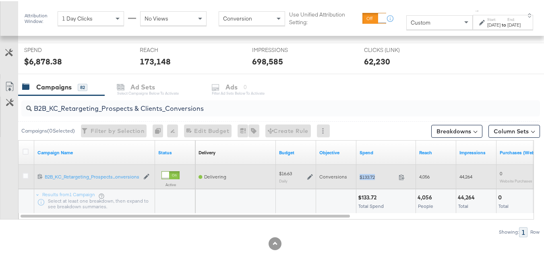
copy div "$133.72"
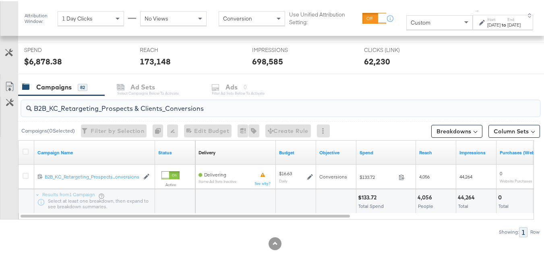
click at [158, 108] on input "B2B_KC_Retargeting_Prospects & Clients_Conversions" at bounding box center [263, 104] width 463 height 16
paste input "C_LAND_KC_Pros_Sig"
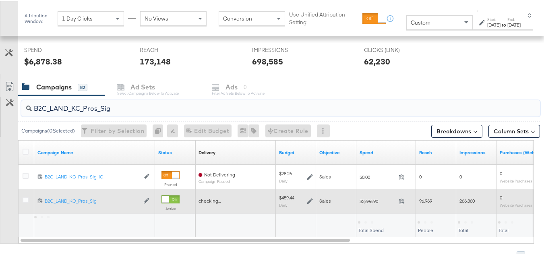
click at [372, 198] on span "$3,696.90" at bounding box center [378, 200] width 36 height 6
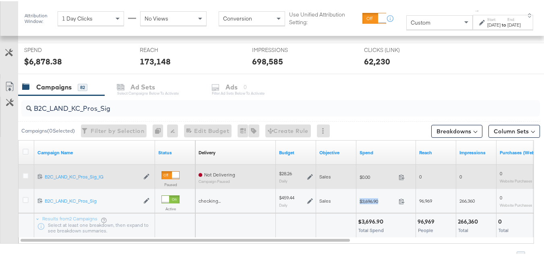
copy div "$3,696.90"
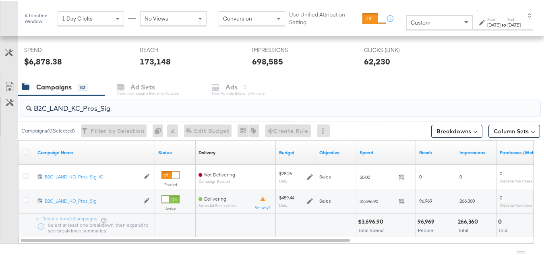
click at [143, 101] on input "B2C_LAND_KC_Pros_Sig" at bounding box center [263, 104] width 463 height 16
paste input "RT_Sig_24"
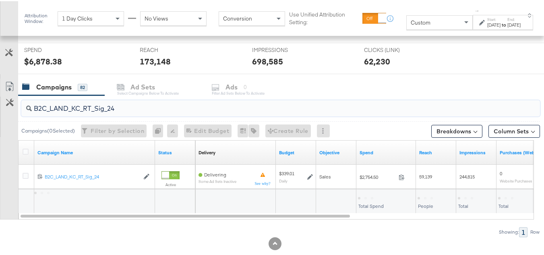
type input "B2C_LAND_KC_RT_Sig_24"
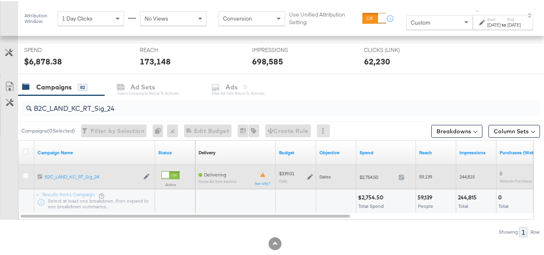
click at [307, 175] on div "$339.01 Daily" at bounding box center [296, 175] width 34 height 12
click at [310, 178] on icon at bounding box center [311, 176] width 6 height 6
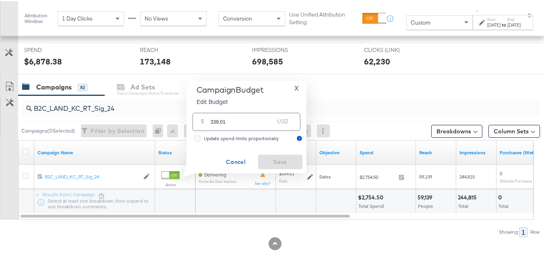
click at [280, 121] on div "USD" at bounding box center [283, 122] width 18 height 15
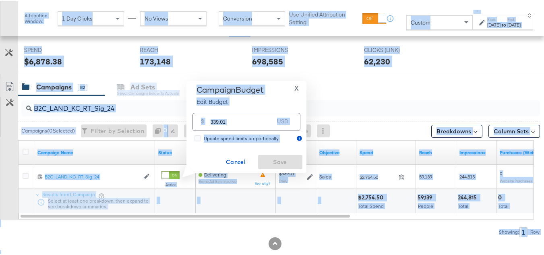
click at [259, 121] on input "339.01" at bounding box center [243, 117] width 64 height 17
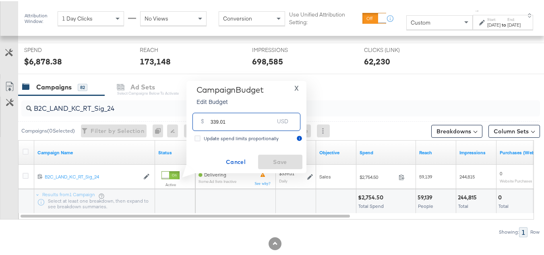
paste input "$338.43"
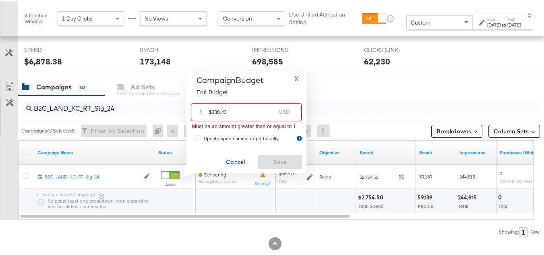
click at [211, 111] on input "$338.43" at bounding box center [242, 107] width 66 height 17
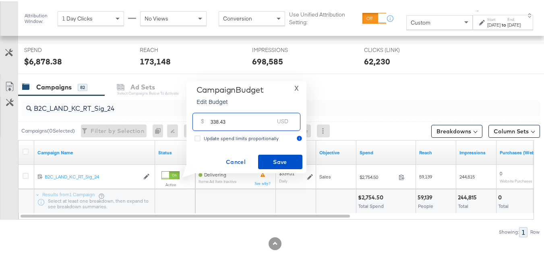
click at [245, 119] on input "338.43" at bounding box center [243, 117] width 64 height 17
type input "338.43"
click at [274, 164] on span "Save" at bounding box center [281, 161] width 38 height 10
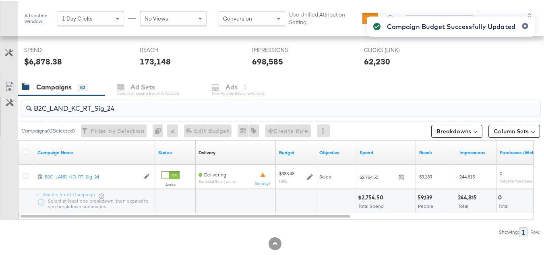
click at [126, 106] on input "B2C_LAND_KC_RT_Sig_24" at bounding box center [263, 104] width 463 height 16
paste input "B_Ecommerce_KC_Retargeting_LW&LOA_Traffic"
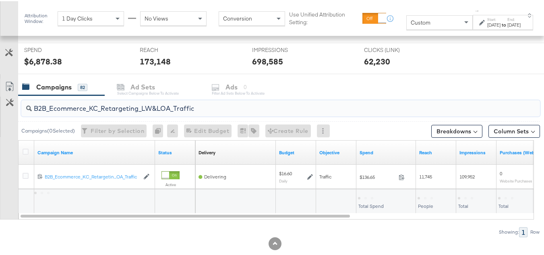
type input "B2B_Ecommerce_KC_Retargeting_LW&LOA_Traffic"
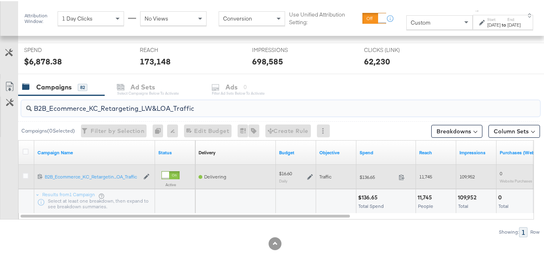
click at [308, 177] on icon at bounding box center [311, 176] width 6 height 6
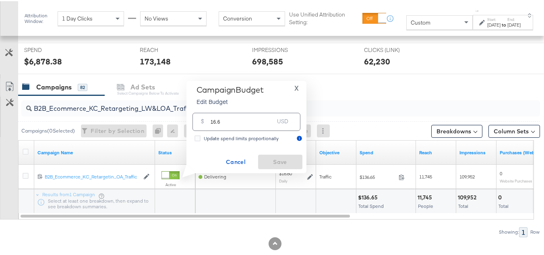
drag, startPoint x: 269, startPoint y: 131, endPoint x: 260, endPoint y: 123, distance: 11.8
click at [268, 130] on div "$ 16.6 USD" at bounding box center [247, 120] width 108 height 21
click at [260, 123] on input "16.6" at bounding box center [243, 117] width 64 height 17
paste input "$16.52"
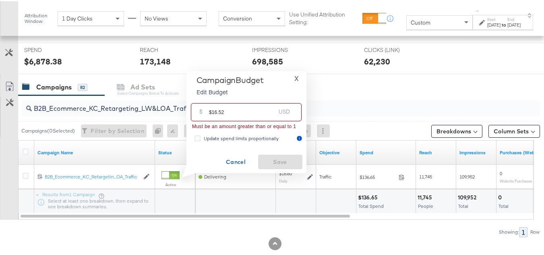
click at [212, 111] on input "$16.52" at bounding box center [242, 107] width 66 height 17
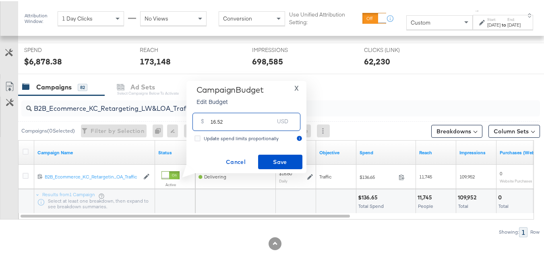
click at [247, 119] on input "16.52" at bounding box center [243, 117] width 64 height 17
type input "16.52"
click at [267, 154] on button "Save" at bounding box center [280, 161] width 44 height 15
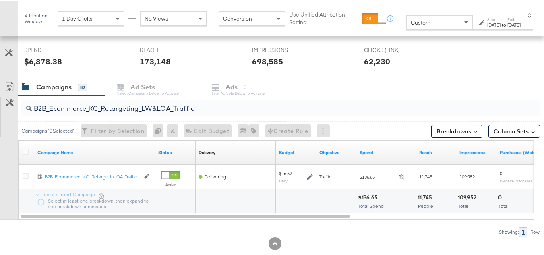
click at [132, 106] on input "B2B_Ecommerce_KC_Retargeting_LW&LOA_Traffic" at bounding box center [263, 104] width 463 height 16
paste input "KC_Retargeting_Prospects & Clients_Conversions"
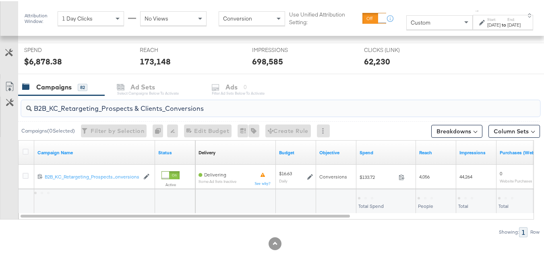
type input "B2B_KC_Retargeting_Prospects & Clients_Conversions"
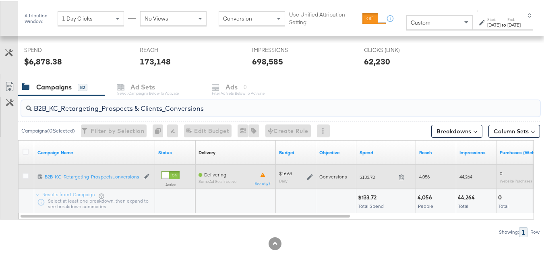
click at [310, 176] on icon at bounding box center [311, 176] width 6 height 6
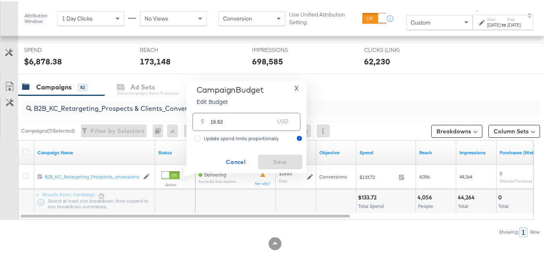
click at [258, 116] on input "16.63" at bounding box center [243, 117] width 64 height 17
paste input "$16.65"
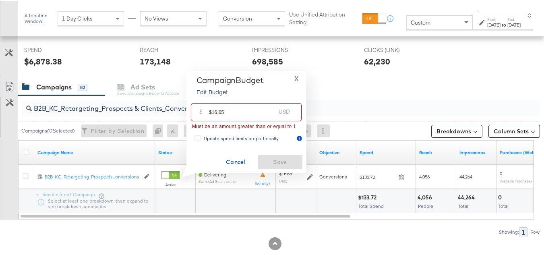
click at [210, 110] on input "$16.65" at bounding box center [242, 107] width 66 height 17
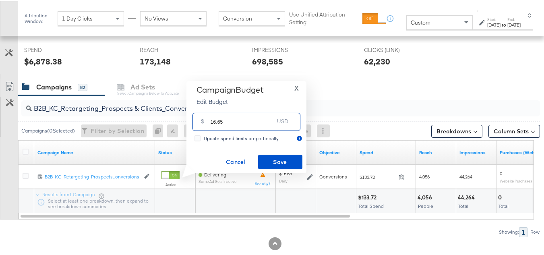
click at [245, 120] on input "16.65" at bounding box center [243, 117] width 64 height 17
type input "16.65"
click at [272, 160] on span "Save" at bounding box center [281, 161] width 38 height 10
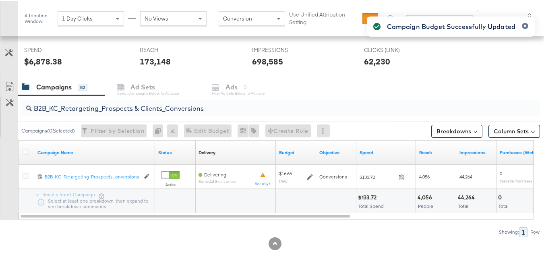
click at [169, 99] on input "B2B_KC_Retargeting_Prospects & Clients_Conversions" at bounding box center [263, 104] width 463 height 16
paste input "C_LAND_KC_Pros_Sig"
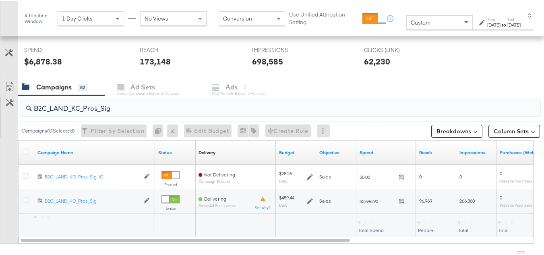
type input "B2C_LAND_KC_Pros_Sig"
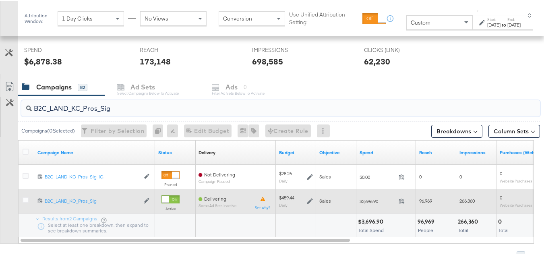
click at [308, 203] on icon at bounding box center [311, 200] width 6 height 6
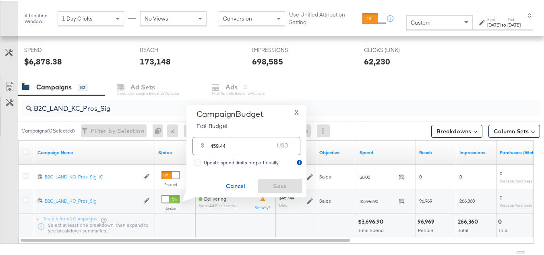
click at [256, 128] on p "Edit Budget" at bounding box center [230, 125] width 67 height 8
click at [255, 139] on input "459.44" at bounding box center [243, 141] width 64 height 17
paste input "$459.23"
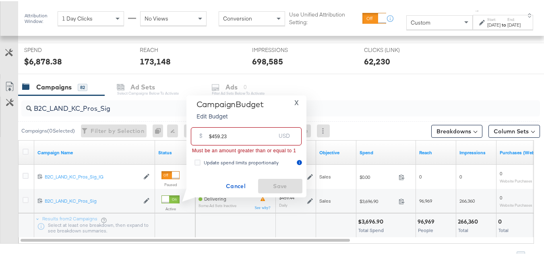
click at [211, 134] on input "$459.23" at bounding box center [242, 131] width 66 height 17
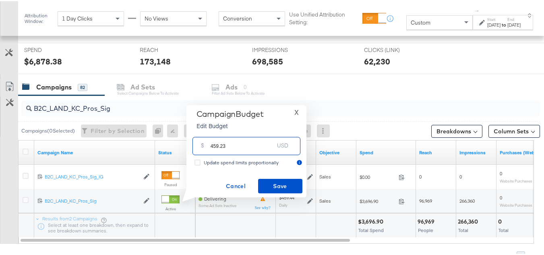
click at [246, 145] on input "459.23" at bounding box center [243, 141] width 64 height 17
type input "459.23"
click at [262, 179] on button "Save" at bounding box center [280, 185] width 44 height 15
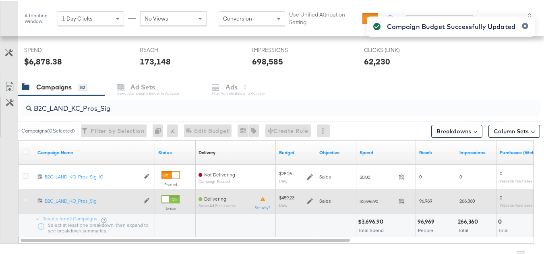
click at [25, 201] on icon at bounding box center [26, 199] width 6 height 6
click at [0, 0] on input "checkbox" at bounding box center [0, 0] width 0 height 0
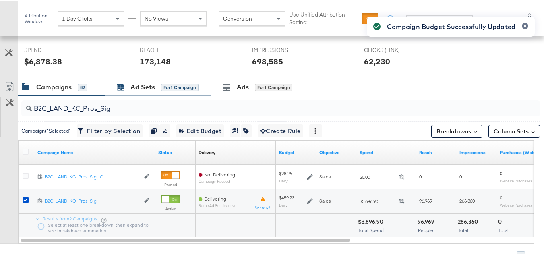
click at [151, 91] on div "Ad Sets" at bounding box center [143, 85] width 25 height 9
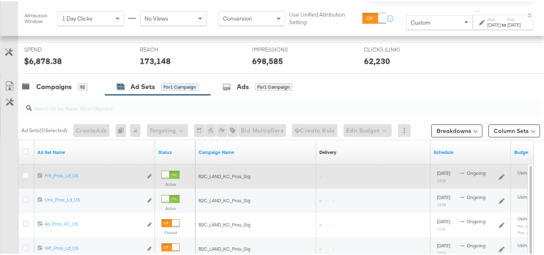
scroll to position [341, 0]
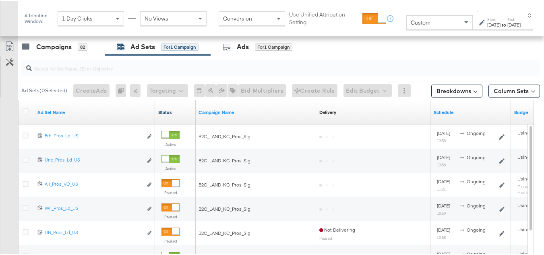
click at [173, 112] on link "Status" at bounding box center [175, 111] width 34 height 6
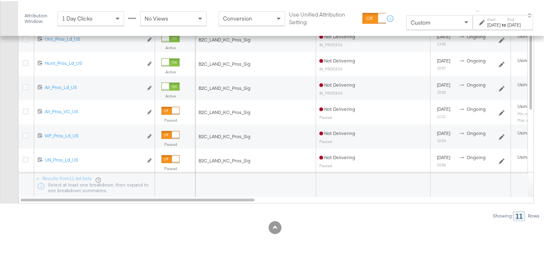
scroll to position [260, 0]
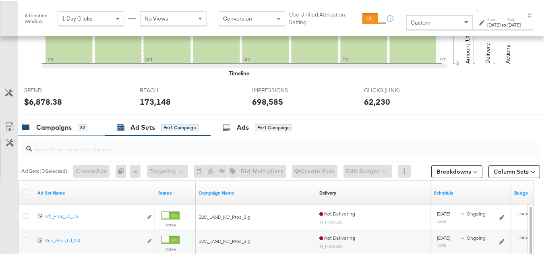
click at [65, 125] on div "Campaigns" at bounding box center [53, 126] width 35 height 9
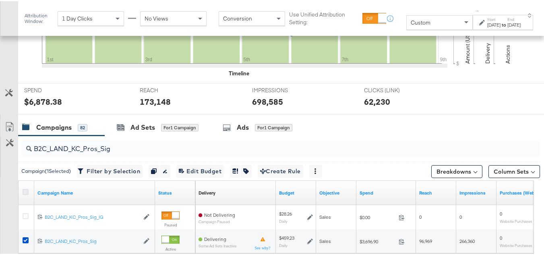
click at [23, 192] on icon at bounding box center [26, 191] width 6 height 6
click at [0, 0] on input "checkbox" at bounding box center [0, 0] width 0 height 0
click at [25, 192] on icon at bounding box center [26, 191] width 6 height 6
click at [0, 0] on input "checkbox" at bounding box center [0, 0] width 0 height 0
